Goal: Information Seeking & Learning: Find specific fact

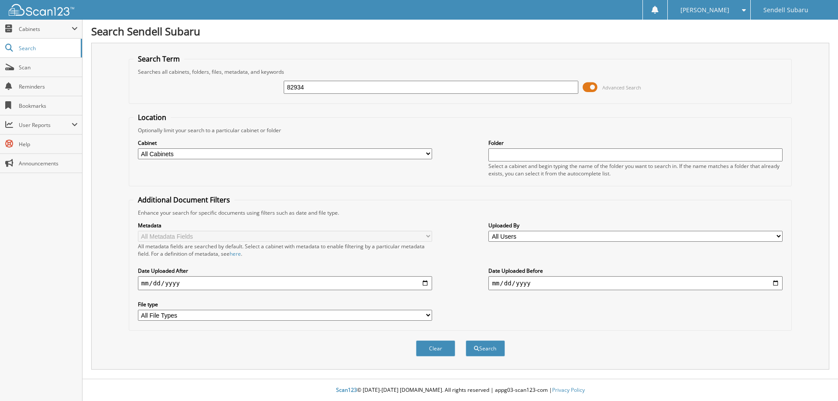
type input "82934"
click at [466, 340] on button "Search" at bounding box center [485, 348] width 39 height 16
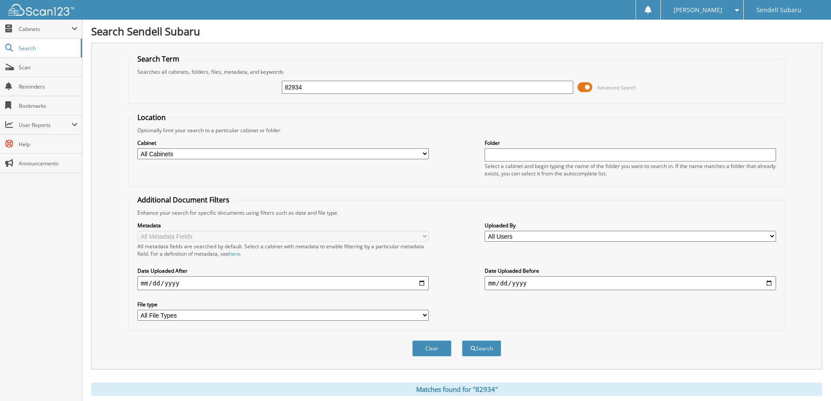
click at [586, 85] on span at bounding box center [585, 87] width 15 height 13
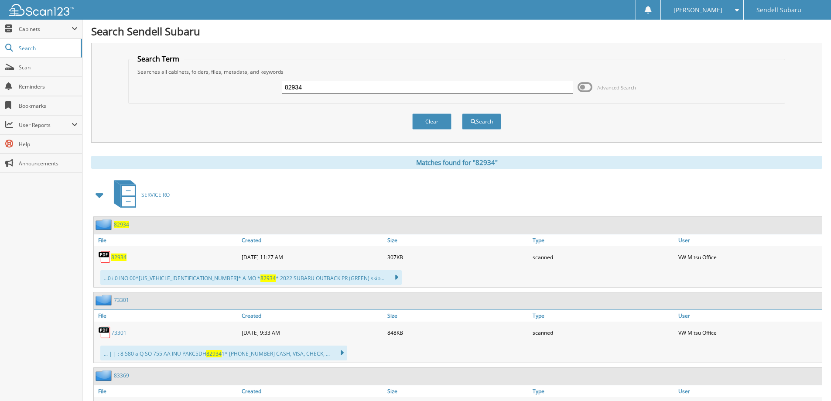
click at [118, 259] on span "82934" at bounding box center [118, 257] width 15 height 7
